Goal: Find specific page/section: Find specific page/section

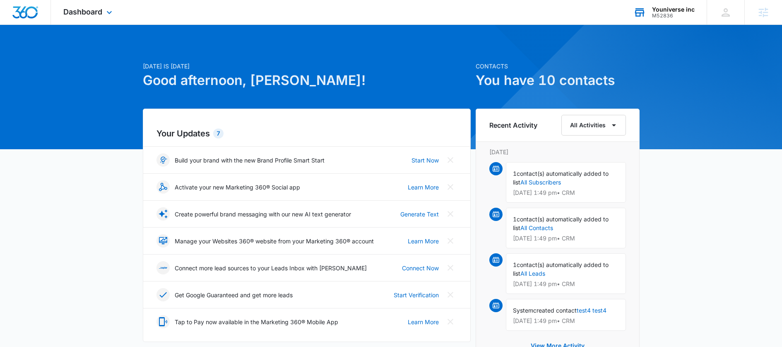
click at [670, 13] on div "M52836" at bounding box center [673, 16] width 43 height 6
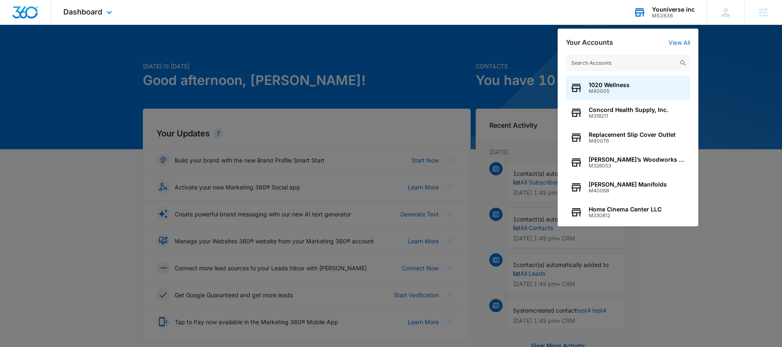
click at [612, 58] on input "text" at bounding box center [628, 63] width 124 height 17
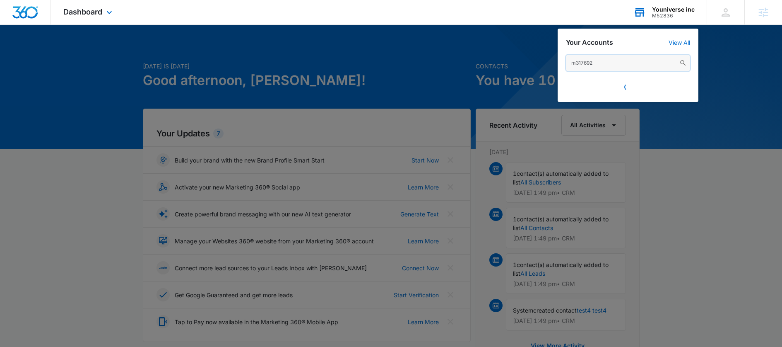
click at [601, 66] on input "m317692" at bounding box center [628, 63] width 124 height 17
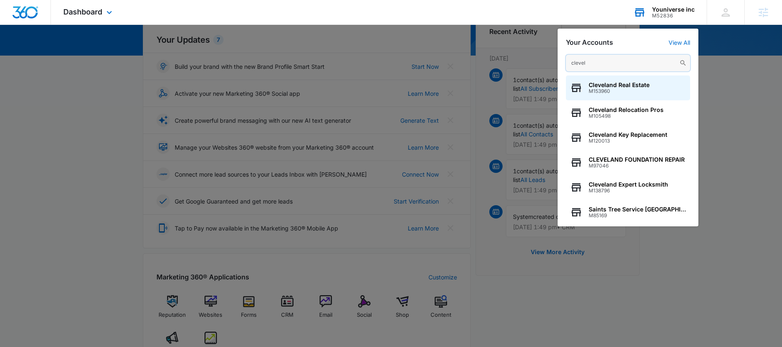
click at [618, 65] on input "clevel" at bounding box center [628, 63] width 124 height 17
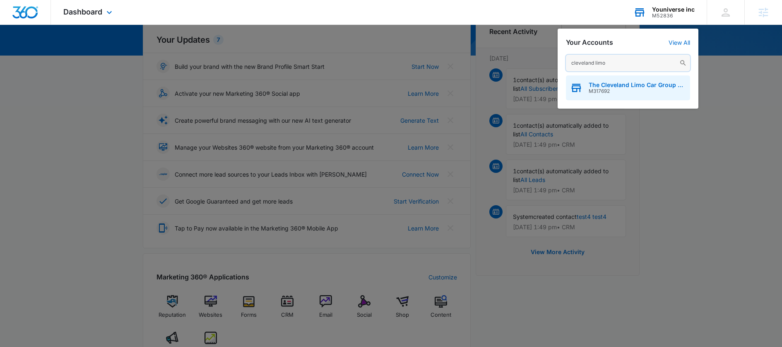
type input "cleveland limo"
click at [658, 84] on span "The Cleveland Limo Car Group LLC" at bounding box center [637, 85] width 97 height 7
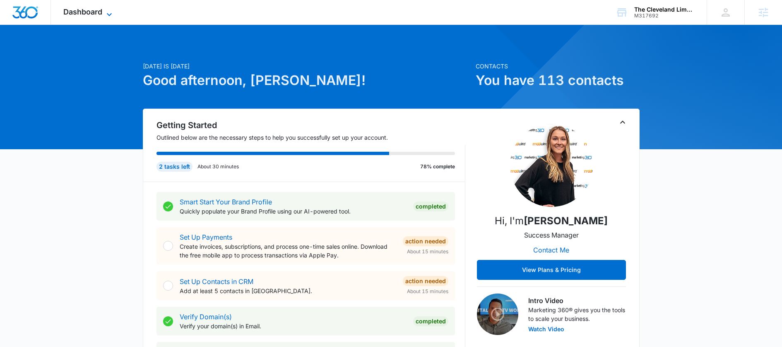
click at [84, 12] on span "Dashboard" at bounding box center [82, 11] width 39 height 9
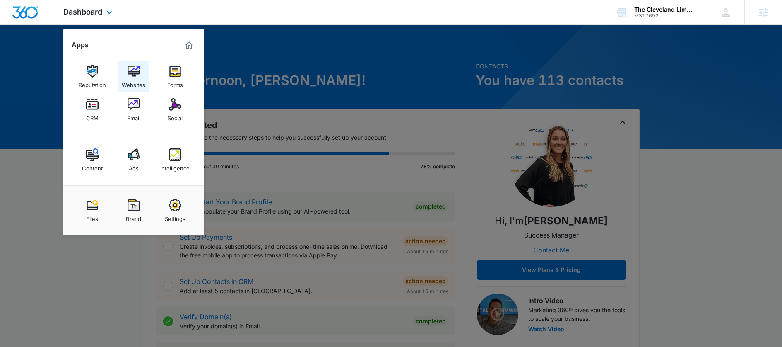
click at [133, 75] on img at bounding box center [134, 71] width 12 height 12
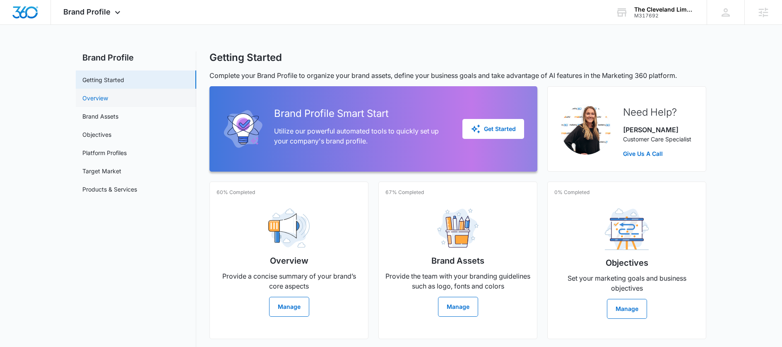
click at [108, 94] on link "Overview" at bounding box center [95, 98] width 26 height 9
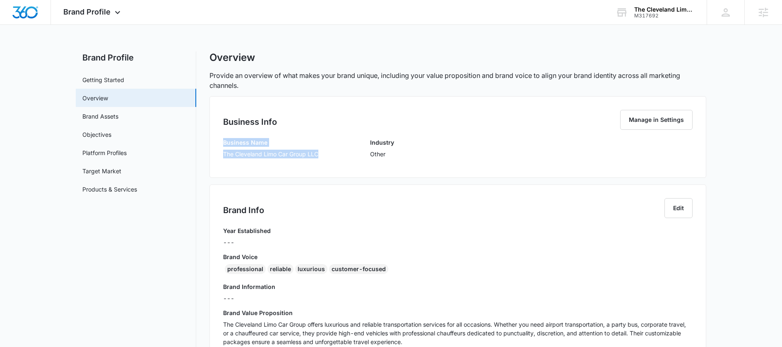
drag, startPoint x: 321, startPoint y: 156, endPoint x: 224, endPoint y: 145, distance: 97.9
click at [224, 145] on div "Business Name The Cleveland Limo Car Group LLC Industry Other" at bounding box center [458, 151] width 470 height 26
copy div "Business Name The Cleveland Limo Car Group LLC"
click at [158, 272] on nav "Brand Profile Getting Started Overview Brand Assets Objectives Platform Profile…" at bounding box center [136, 339] width 121 height 576
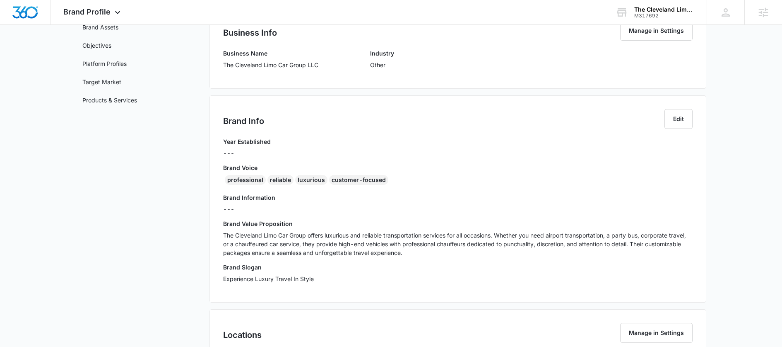
scroll to position [108, 0]
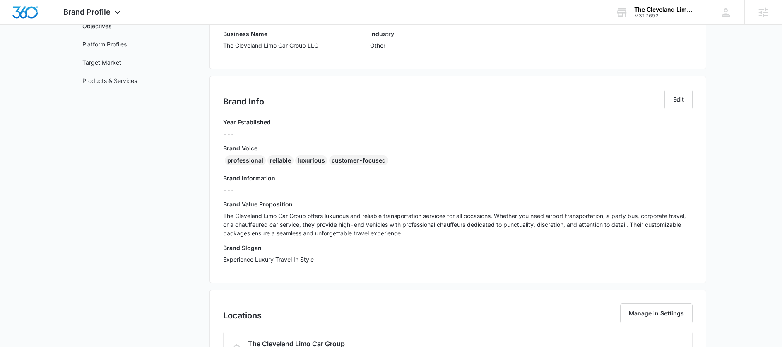
drag, startPoint x: 426, startPoint y: 206, endPoint x: 427, endPoint y: 211, distance: 5.2
click at [426, 206] on h3 "Brand Value Proposition" at bounding box center [458, 204] width 470 height 9
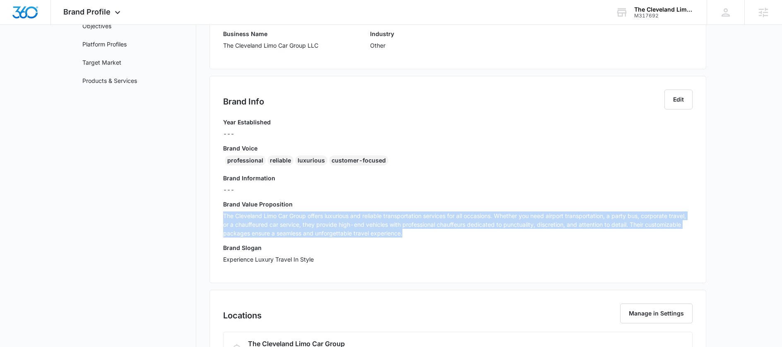
drag, startPoint x: 417, startPoint y: 237, endPoint x: 207, endPoint y: 216, distance: 211.0
click at [207, 216] on div "Brand Profile Getting Started Overview Brand Assets Objectives Platform Profile…" at bounding box center [391, 231] width 631 height 576
copy p "The Cleveland Limo Car Group offers luxurious and reliable transportation servi…"
click at [125, 268] on nav "Brand Profile Getting Started Overview Brand Assets Objectives Platform Profile…" at bounding box center [136, 231] width 121 height 576
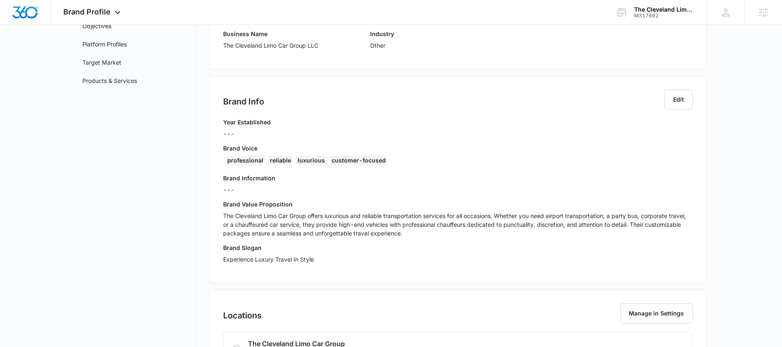
click at [394, 165] on div "professional reliable luxurious customer-focused" at bounding box center [458, 161] width 470 height 13
click at [394, 161] on div "professional reliable luxurious customer-focused" at bounding box center [458, 161] width 470 height 13
click at [400, 159] on div "professional reliable luxurious customer-focused" at bounding box center [458, 161] width 470 height 13
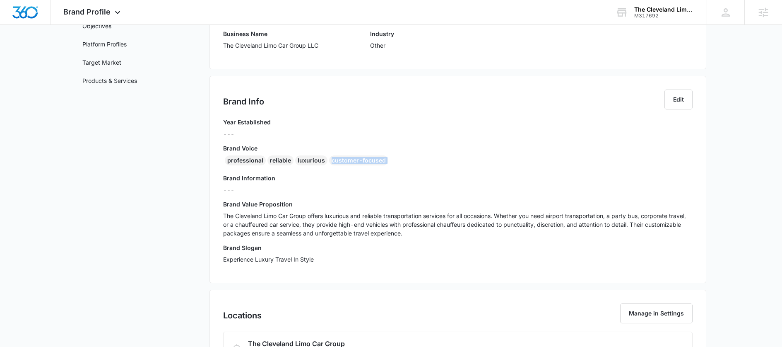
click at [400, 159] on div "professional reliable luxurious customer-focused" at bounding box center [458, 161] width 470 height 13
click at [352, 157] on div "customer-focused" at bounding box center [358, 160] width 59 height 10
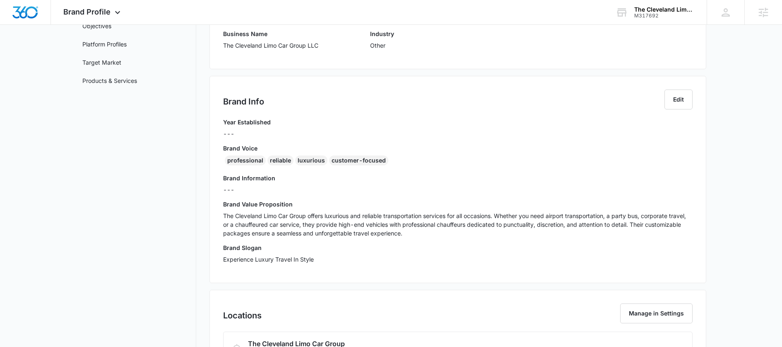
click at [391, 156] on div "professional reliable luxurious customer-focused" at bounding box center [458, 161] width 470 height 13
drag, startPoint x: 389, startPoint y: 157, endPoint x: 206, endPoint y: 164, distance: 183.2
click at [206, 164] on div "Brand Profile Getting Started Overview Brand Assets Objectives Platform Profile…" at bounding box center [391, 231] width 631 height 576
click at [262, 162] on div "professional" at bounding box center [245, 160] width 41 height 10
drag, startPoint x: 381, startPoint y: 160, endPoint x: 206, endPoint y: 161, distance: 174.3
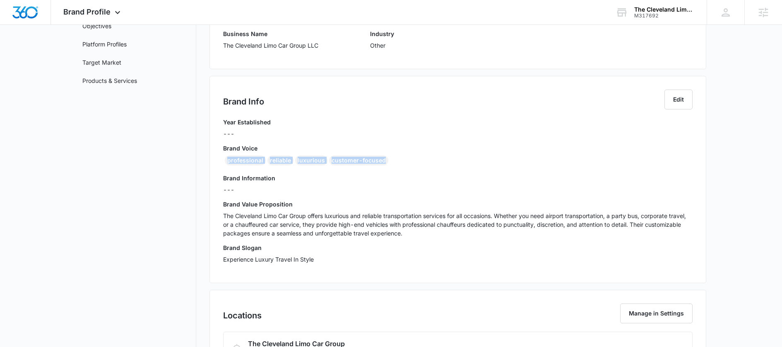
click at [206, 161] on div "Brand Profile Getting Started Overview Brand Assets Objectives Platform Profile…" at bounding box center [391, 231] width 631 height 576
copy div "professional reliable luxurious customer-focused"
drag, startPoint x: 325, startPoint y: 268, endPoint x: 213, endPoint y: 253, distance: 113.2
click at [213, 253] on div "Brand Info Edit Year Established --- Brand Voice professional reliable luxuriou…" at bounding box center [458, 179] width 497 height 207
click at [239, 248] on h3 "Brand Slogan" at bounding box center [458, 247] width 470 height 9
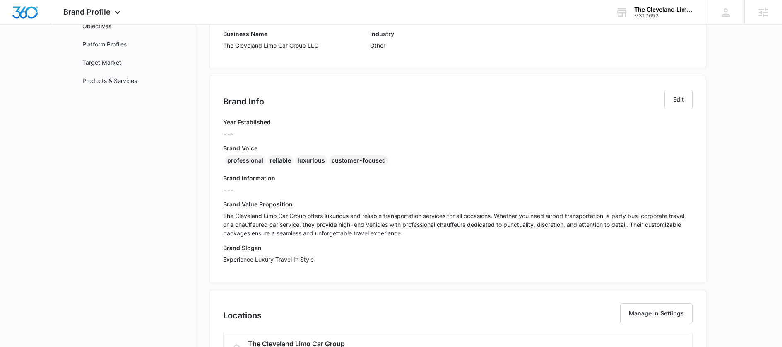
scroll to position [17, 0]
